Goal: Task Accomplishment & Management: Complete application form

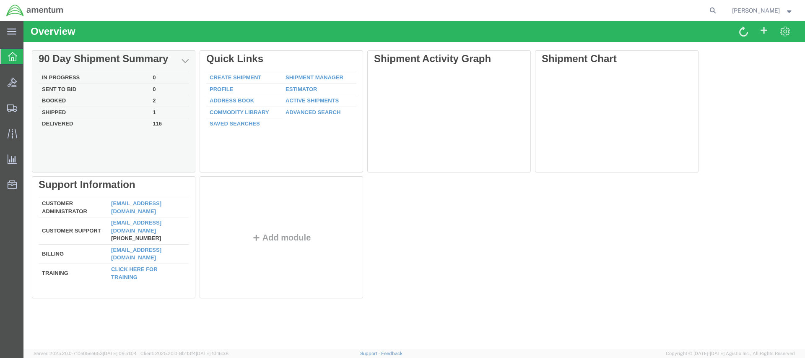
click at [63, 98] on td "Booked" at bounding box center [94, 101] width 111 height 12
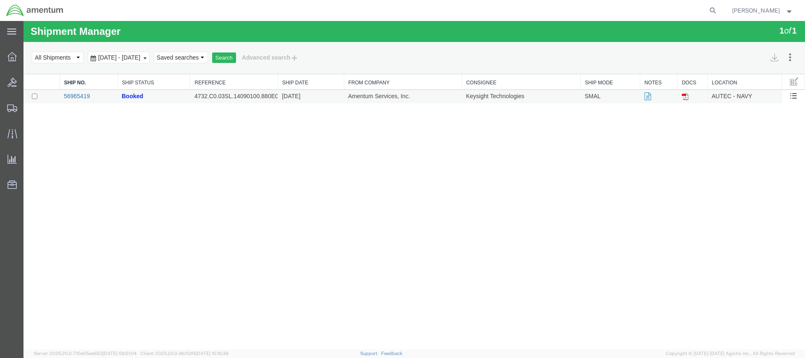
click at [82, 96] on link "56965419" at bounding box center [77, 96] width 26 height 7
click at [689, 99] on td at bounding box center [693, 97] width 30 height 14
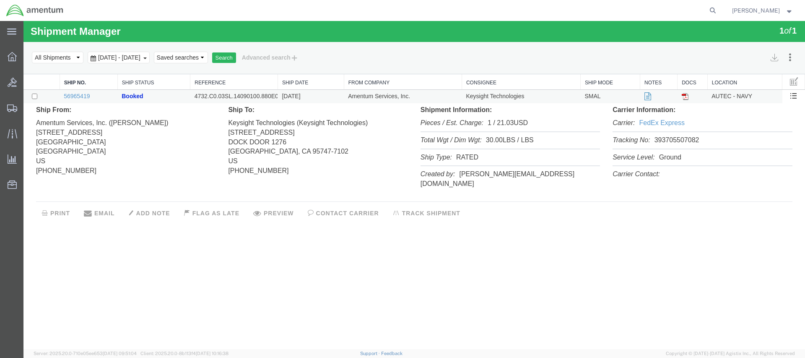
click at [688, 96] on img at bounding box center [685, 96] width 7 height 7
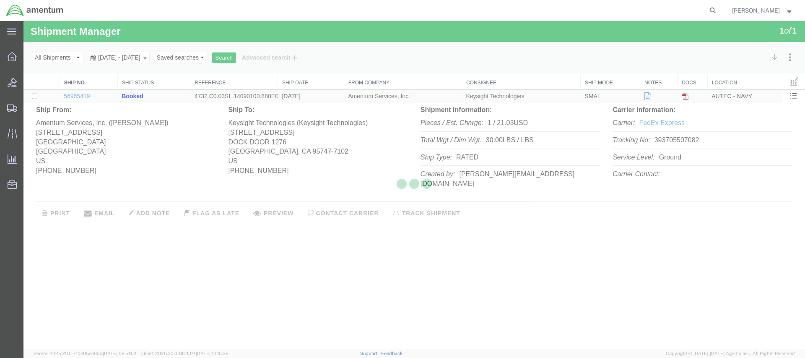
click at [688, 97] on body "Shipment Manager 1 of 1 Search Assign To Batch Processing Cancel Shipments Cons…" at bounding box center [414, 171] width 782 height 300
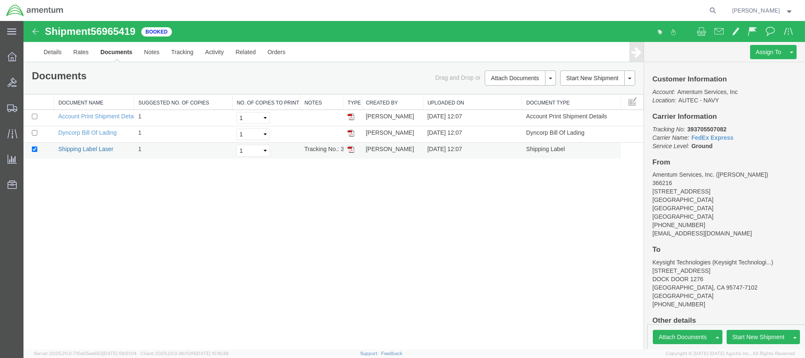
click at [96, 151] on link "Shipping Label Laser" at bounding box center [85, 149] width 55 height 7
click at [351, 148] on img at bounding box center [351, 149] width 7 height 7
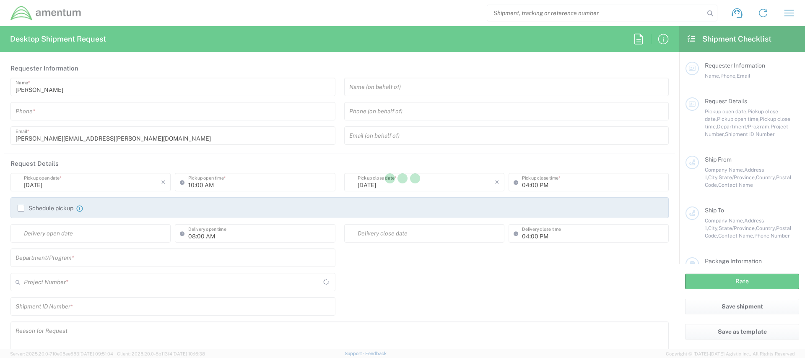
type input "[GEOGRAPHIC_DATA]"
type input "United States"
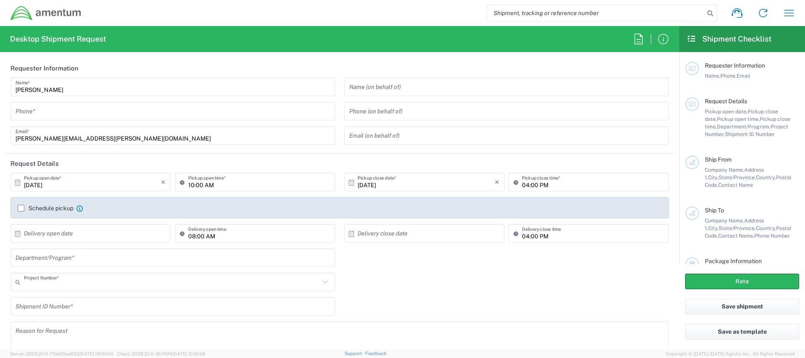
type input "AUTEC"
click at [60, 115] on input "tel" at bounding box center [173, 111] width 315 height 15
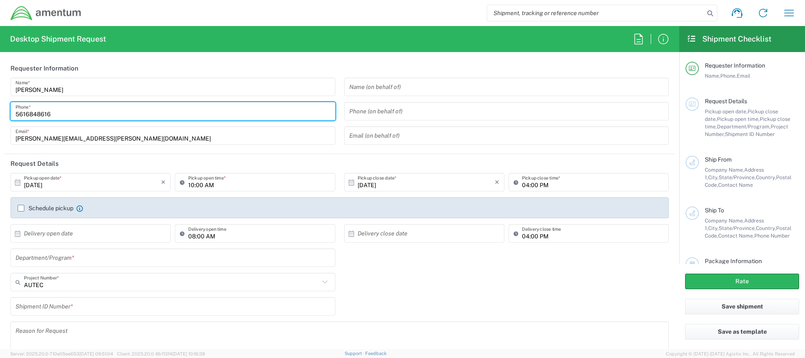
type input "5616848616"
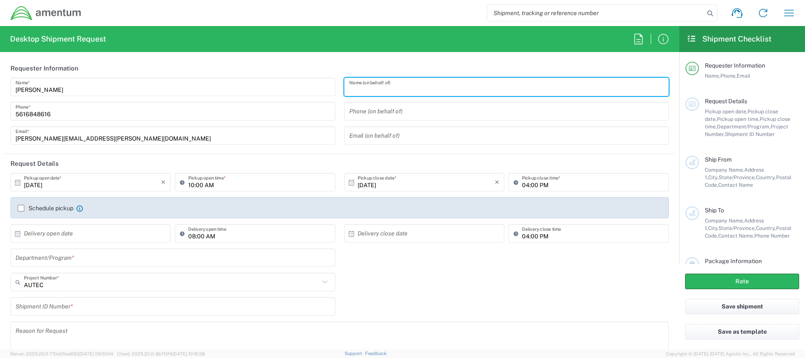
click at [492, 92] on input "text" at bounding box center [506, 87] width 315 height 15
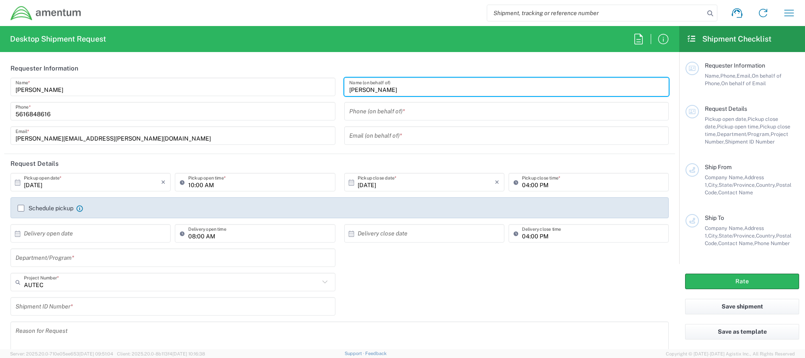
type input "JOHN PEREZ"
click at [376, 115] on input "tel" at bounding box center [506, 111] width 315 height 15
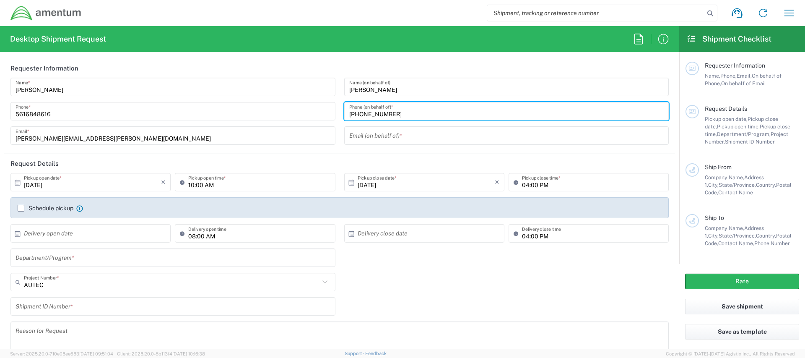
type input "561-671-2730"
click at [391, 141] on input "text" at bounding box center [506, 135] width 315 height 15
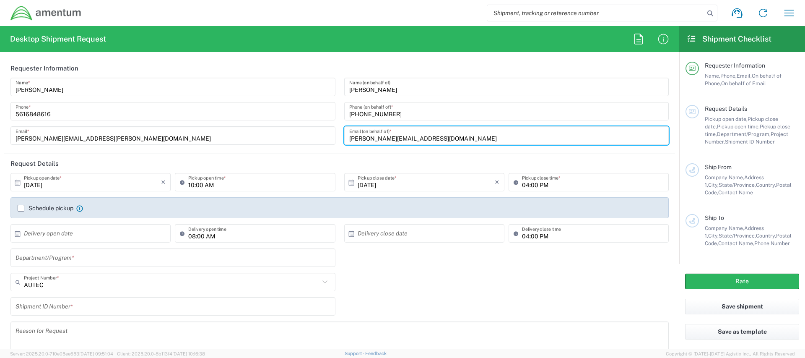
scroll to position [84, 0]
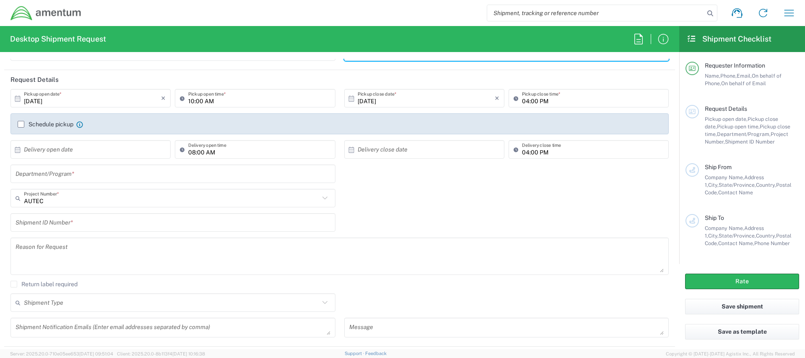
type input "John.perez129.ctr@us.navy.mil"
click at [227, 176] on input "text" at bounding box center [173, 174] width 315 height 15
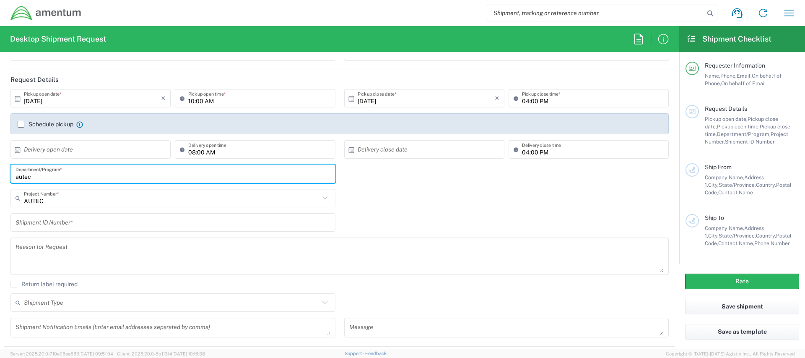
type input "autec"
click at [391, 220] on div "Shipment ID Number *" at bounding box center [339, 225] width 667 height 24
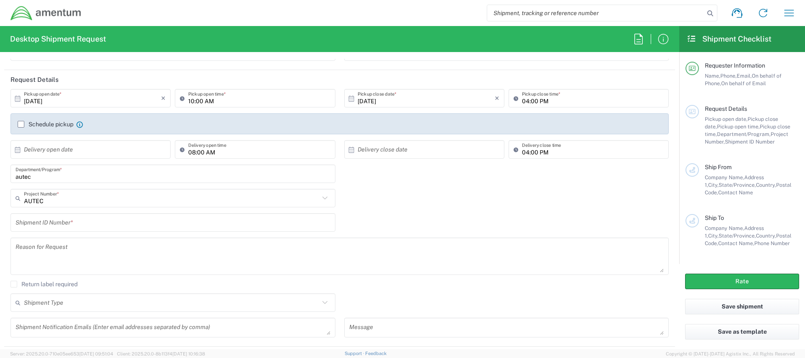
click at [223, 97] on input "10:00 AM" at bounding box center [259, 98] width 142 height 15
